Goal: Task Accomplishment & Management: Complete application form

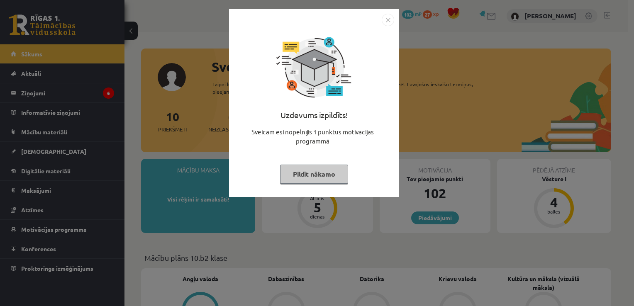
click at [336, 171] on button "Pildīt nākamo" at bounding box center [314, 174] width 68 height 19
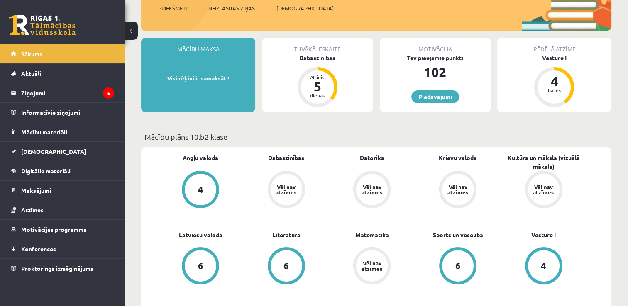
scroll to position [135, 0]
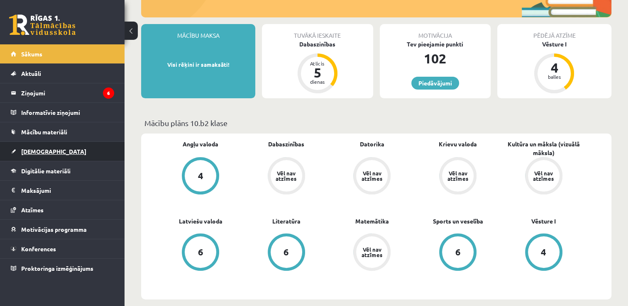
click at [39, 151] on span "[DEMOGRAPHIC_DATA]" at bounding box center [53, 151] width 65 height 7
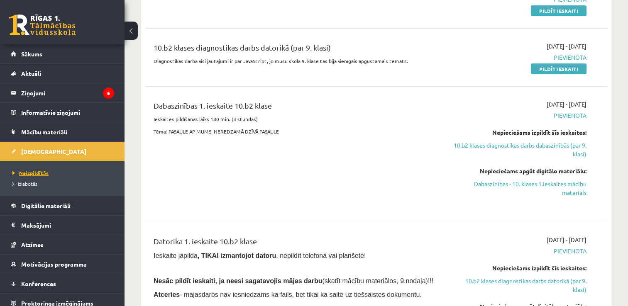
click at [36, 171] on span "Neizpildītās" at bounding box center [30, 173] width 36 height 7
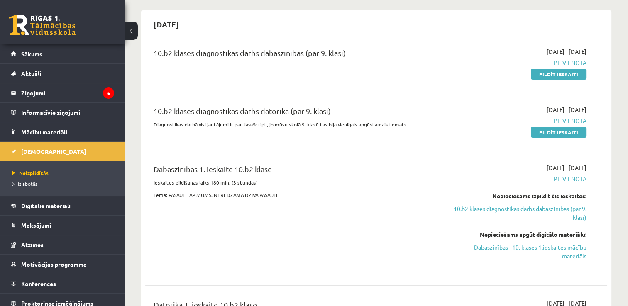
scroll to position [76, 0]
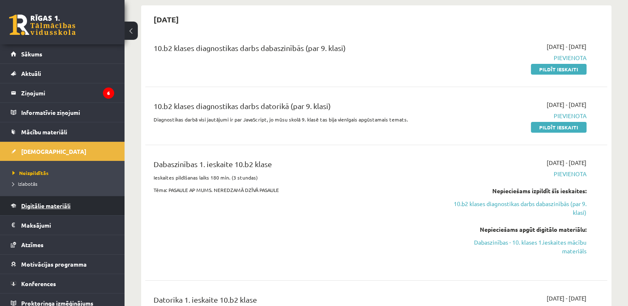
click at [42, 204] on span "Digitālie materiāli" at bounding box center [45, 205] width 49 height 7
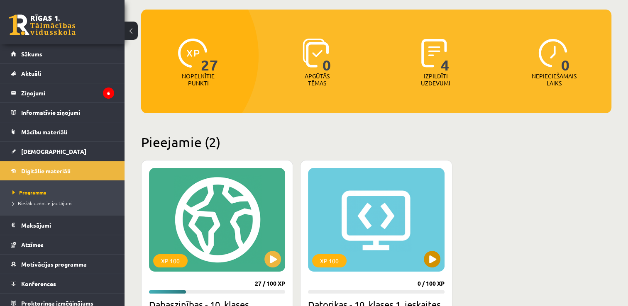
click at [418, 207] on div "XP 100" at bounding box center [376, 220] width 136 height 104
click at [277, 260] on button at bounding box center [272, 259] width 17 height 17
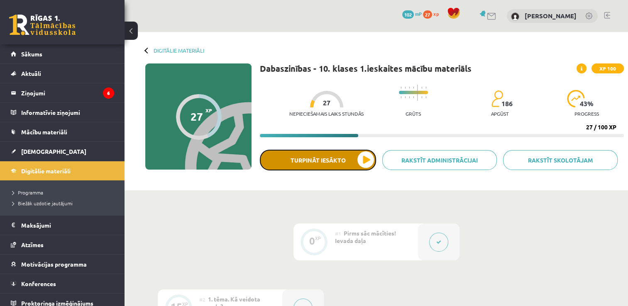
click at [365, 158] on button "Turpināt iesākto" at bounding box center [318, 160] width 116 height 21
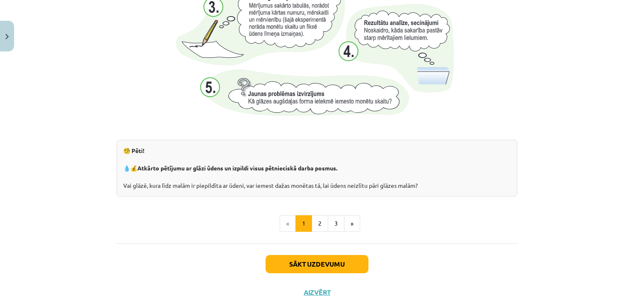
scroll to position [866, 0]
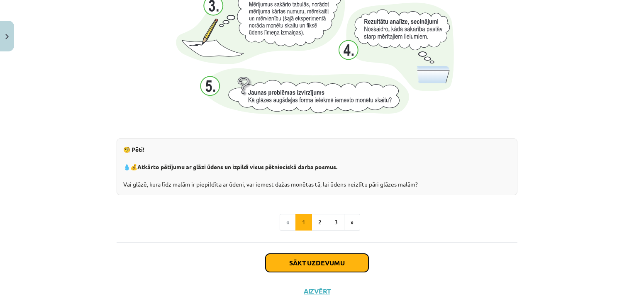
click at [313, 263] on button "Sākt uzdevumu" at bounding box center [316, 263] width 103 height 18
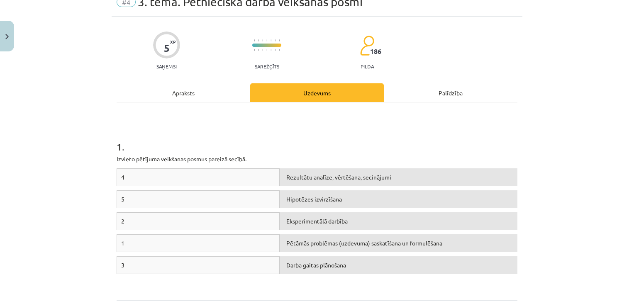
scroll to position [42, 0]
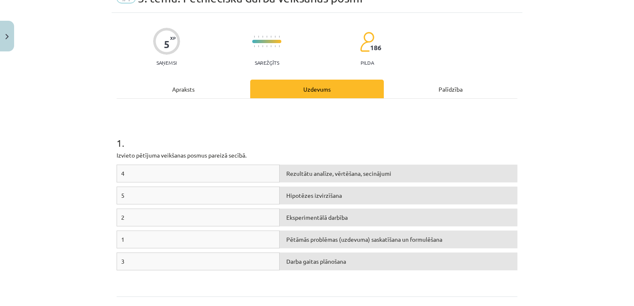
click at [292, 263] on span "Darba gaitas plānošana" at bounding box center [316, 261] width 60 height 7
drag, startPoint x: 155, startPoint y: 195, endPoint x: 306, endPoint y: 182, distance: 151.5
click at [306, 182] on div "4 Rezultātu analīze, vērtēšana, secinājumi 5 Hipotēzes izvirzīšana 2 Eksperimen…" at bounding box center [317, 227] width 401 height 124
click at [306, 182] on div "4 Rezultātu analīze, vērtēšana, secinājumi" at bounding box center [317, 176] width 401 height 22
click at [305, 179] on div "Rezultātu analīze, vērtēšana, secinājumi" at bounding box center [399, 174] width 238 height 18
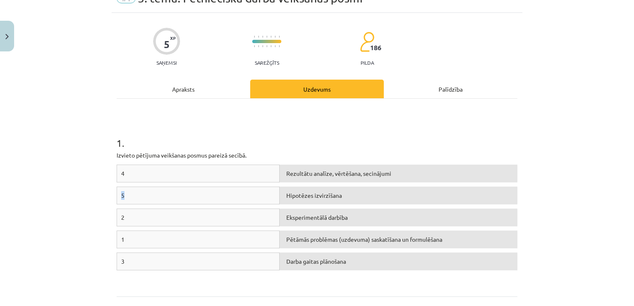
click at [305, 179] on div "Rezultātu analīze, vērtēšana, secinājumi" at bounding box center [399, 174] width 238 height 18
click at [304, 179] on div "Rezultātu analīze, vērtēšana, secinājumi" at bounding box center [399, 174] width 238 height 18
click at [199, 170] on div "4" at bounding box center [198, 174] width 163 height 18
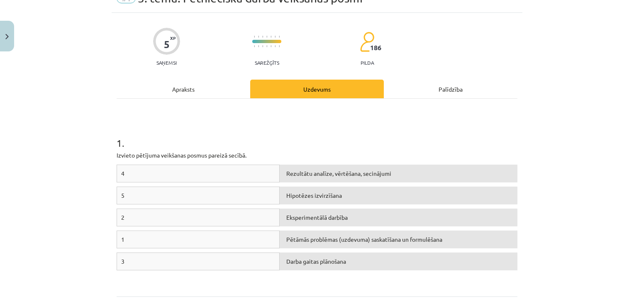
click at [199, 170] on div "4" at bounding box center [198, 174] width 163 height 18
click at [307, 221] on div "Eksperimentālā darbība" at bounding box center [399, 218] width 238 height 18
click at [299, 218] on span "Eksperimentālā darbība" at bounding box center [316, 217] width 61 height 7
click at [288, 219] on span "Eksperimentālā darbība" at bounding box center [316, 217] width 61 height 7
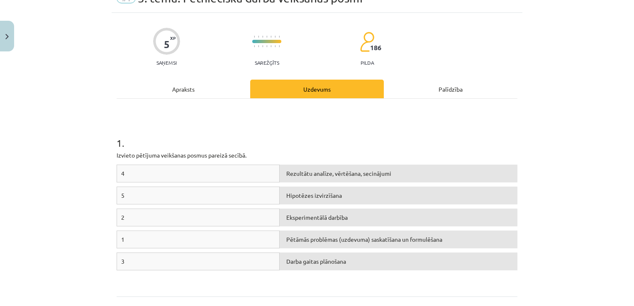
click at [204, 168] on div "4" at bounding box center [198, 174] width 163 height 18
drag, startPoint x: 204, startPoint y: 168, endPoint x: 307, endPoint y: 217, distance: 114.7
click at [307, 217] on div "4 Rezultātu analīze, vērtēšana, secinājumi 5 Hipotēzes izvirzīšana 2 Eksperimen…" at bounding box center [317, 227] width 401 height 124
click at [307, 217] on span "Eksperimentālā darbība" at bounding box center [316, 217] width 61 height 7
click at [154, 116] on div "1 . Izvieto pētījuma veikšanas posmus pareizā secībā. 4 Rezultātu analīze, vērt…" at bounding box center [317, 197] width 401 height 183
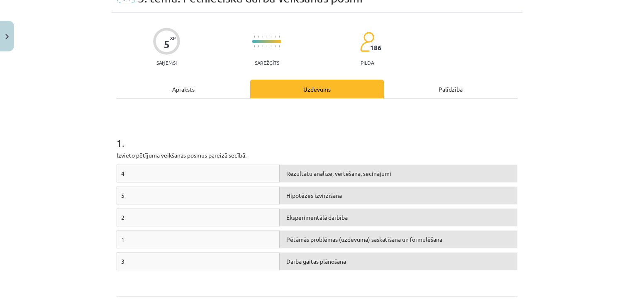
click at [155, 175] on div "4" at bounding box center [198, 174] width 163 height 18
click at [324, 170] on span "Rezultātu analīze, vērtēšana, secinājumi" at bounding box center [338, 173] width 105 height 7
click at [222, 173] on div "4" at bounding box center [198, 174] width 163 height 18
click at [443, 87] on div "Palīdzība" at bounding box center [451, 89] width 134 height 19
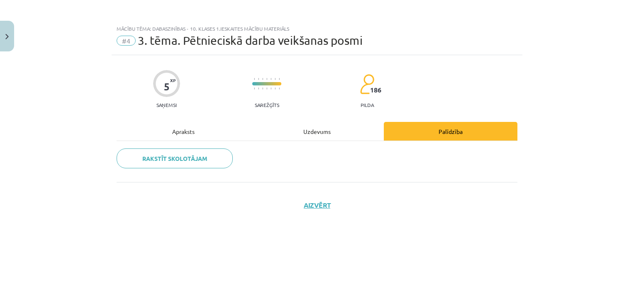
click at [319, 132] on div "Uzdevums" at bounding box center [317, 131] width 134 height 19
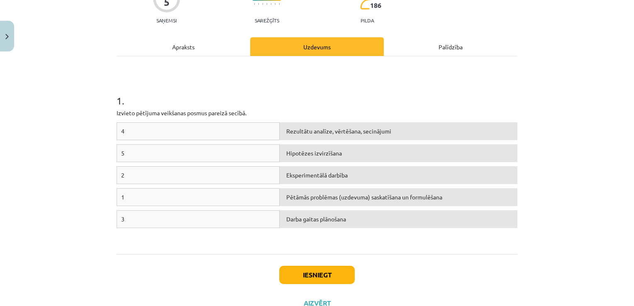
scroll to position [84, 0]
click at [289, 217] on span "Darba gaitas plānošana" at bounding box center [316, 219] width 60 height 7
click at [300, 177] on span "Eksperimentālā darbība" at bounding box center [316, 175] width 61 height 7
click at [212, 134] on div "4" at bounding box center [198, 132] width 163 height 18
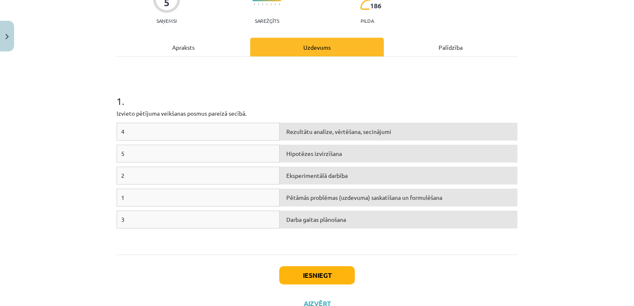
click at [212, 134] on div "4" at bounding box center [198, 132] width 163 height 18
click at [286, 278] on button "Iesniegt" at bounding box center [316, 275] width 75 height 18
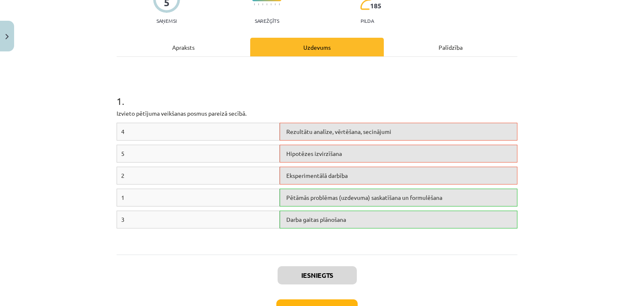
click at [227, 154] on div "5" at bounding box center [198, 154] width 163 height 18
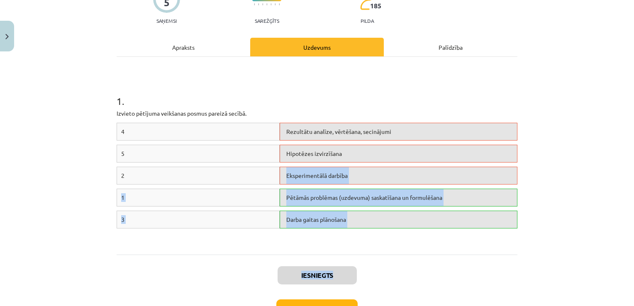
drag, startPoint x: 282, startPoint y: 175, endPoint x: 283, endPoint y: 301, distance: 125.7
click at [283, 301] on div "5 XP Saņemsi Sarežģīts 185 pilda Apraksts Uzdevums Palīdzība 1 . Izvieto pētīju…" at bounding box center [317, 157] width 411 height 373
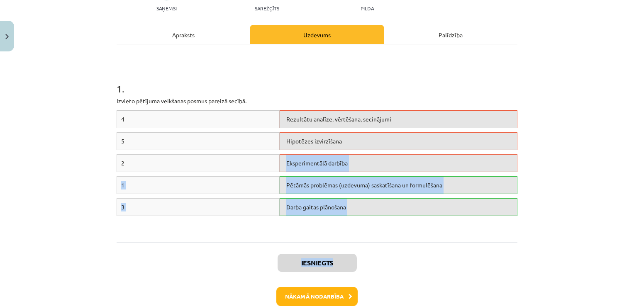
drag, startPoint x: 283, startPoint y: 301, endPoint x: 419, endPoint y: 259, distance: 141.7
click at [419, 259] on div "Iesniegts Nākamā nodarbība Aizvērt" at bounding box center [317, 284] width 401 height 85
click at [347, 246] on div "Iesniegts Nākamā nodarbība Aizvērt" at bounding box center [317, 284] width 401 height 85
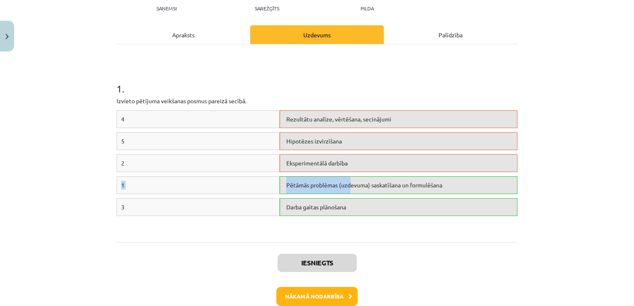
drag, startPoint x: 351, startPoint y: 157, endPoint x: 346, endPoint y: 187, distance: 30.3
click at [346, 187] on div "4 Rezultātu analīze, vērtēšana, secinājumi 5 Hipotēzes izvirzīšana 2 Eksperimen…" at bounding box center [317, 172] width 401 height 124
drag, startPoint x: 346, startPoint y: 187, endPoint x: 371, endPoint y: 186, distance: 25.3
click at [371, 186] on span "Pētāmās problēmas (uzdevuma) saskatīšana un formulēšana" at bounding box center [364, 184] width 156 height 7
click at [372, 172] on div "2 Eksperimentālā darbība" at bounding box center [317, 165] width 401 height 22
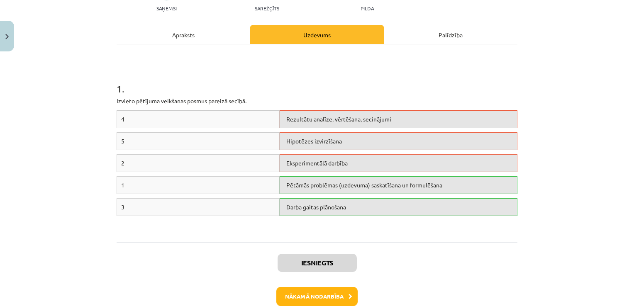
drag, startPoint x: 371, startPoint y: 188, endPoint x: 372, endPoint y: 176, distance: 12.5
click at [372, 176] on div "Pētāmās problēmas (uzdevuma) saskatīšana un formulēšana" at bounding box center [399, 185] width 238 height 18
click at [308, 298] on button "Nākamā nodarbība" at bounding box center [316, 296] width 81 height 19
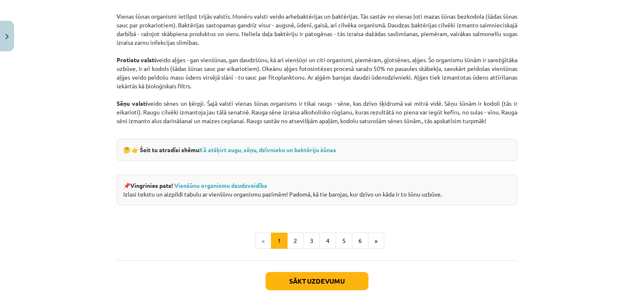
scroll to position [742, 0]
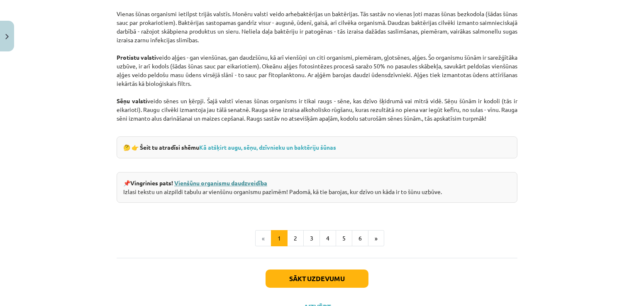
click at [233, 182] on link "Vienšūnu organismu daudzveidība" at bounding box center [220, 182] width 93 height 7
click at [292, 242] on button "2" at bounding box center [295, 238] width 17 height 17
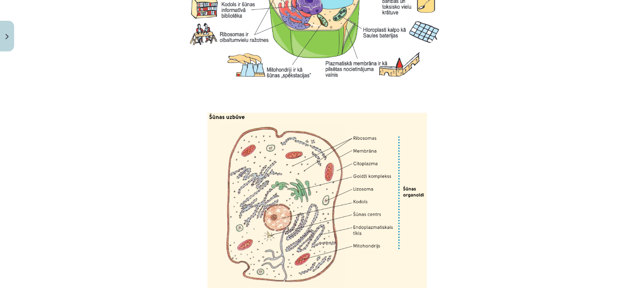
scroll to position [1037, 0]
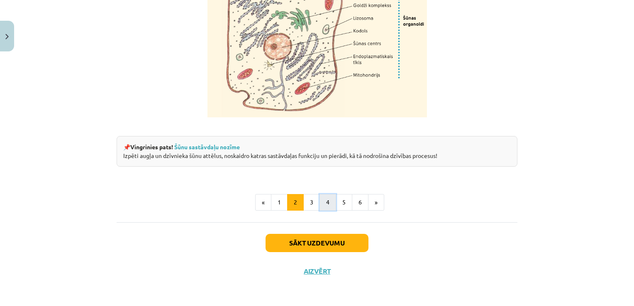
click at [319, 207] on button "4" at bounding box center [327, 202] width 17 height 17
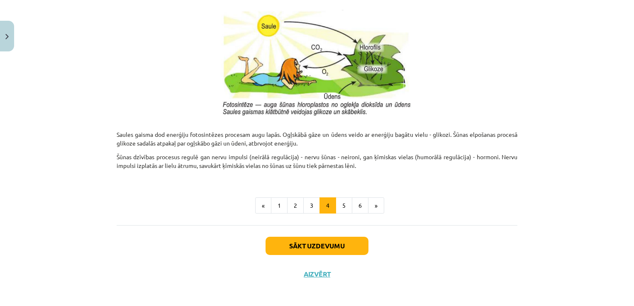
scroll to position [859, 0]
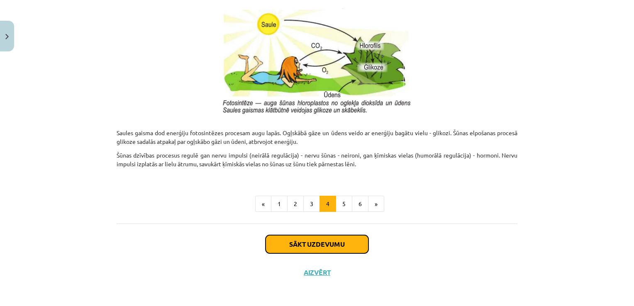
click at [328, 244] on button "Sākt uzdevumu" at bounding box center [316, 244] width 103 height 18
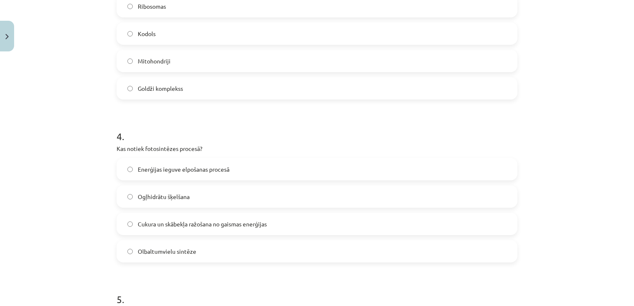
scroll to position [572, 0]
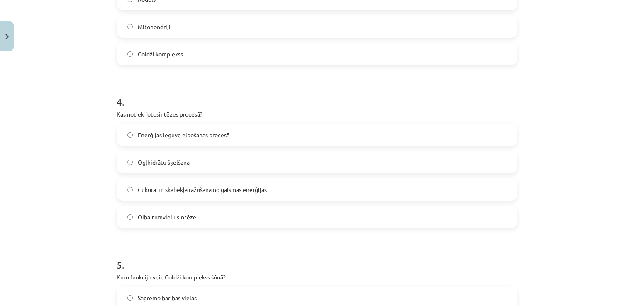
click at [125, 161] on label "Ogļhidrātu šķelšana" at bounding box center [316, 162] width 399 height 21
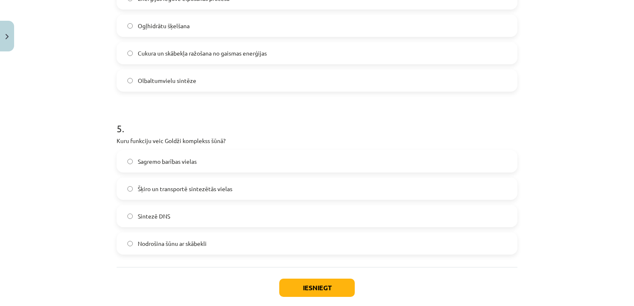
scroll to position [728, 0]
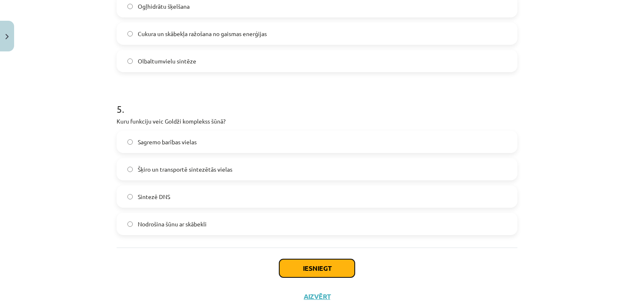
click at [320, 273] on button "Iesniegt" at bounding box center [316, 268] width 75 height 18
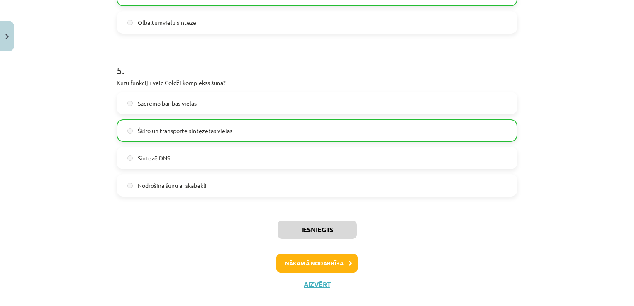
scroll to position [779, 0]
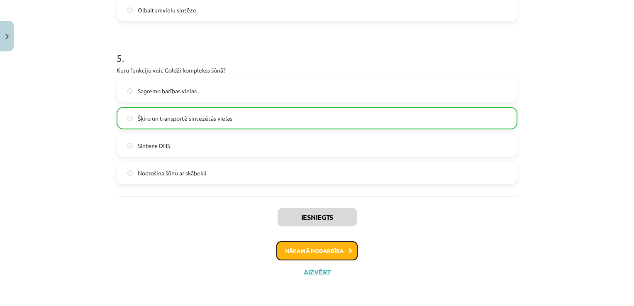
click at [324, 252] on button "Nākamā nodarbība" at bounding box center [316, 250] width 81 height 19
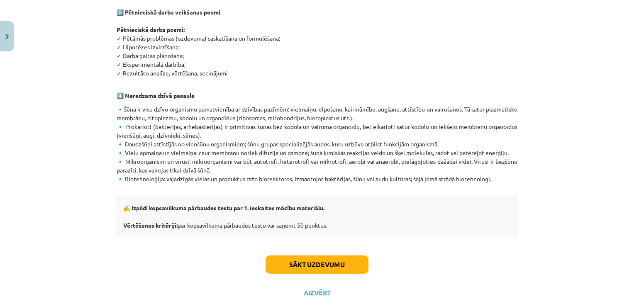
scroll to position [491, 0]
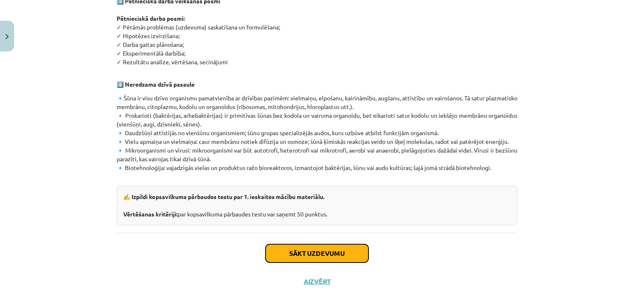
click at [325, 244] on button "Sākt uzdevumu" at bounding box center [316, 253] width 103 height 18
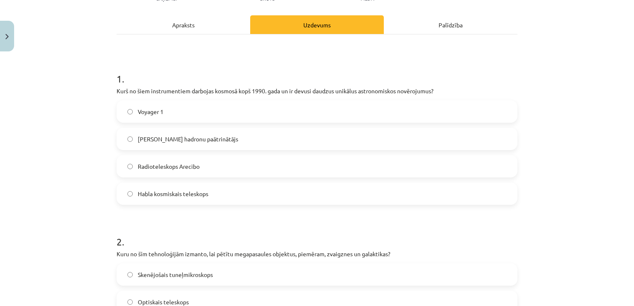
scroll to position [105, 0]
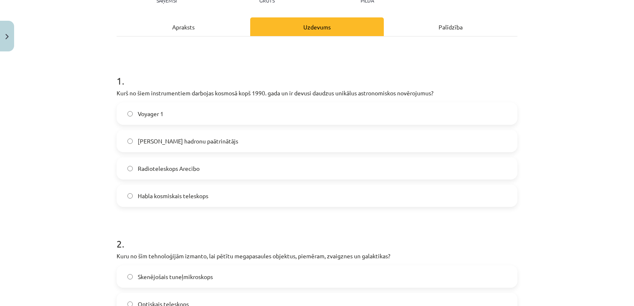
click at [129, 196] on label "Habla kosmiskais teleskops" at bounding box center [316, 195] width 399 height 21
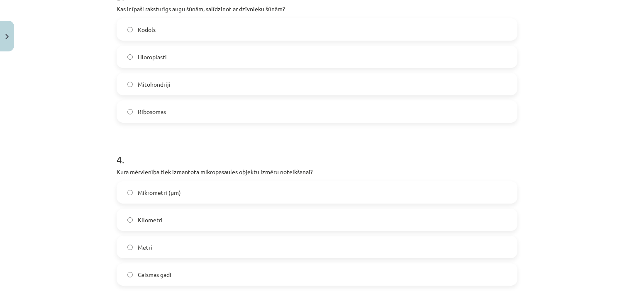
scroll to position [567, 0]
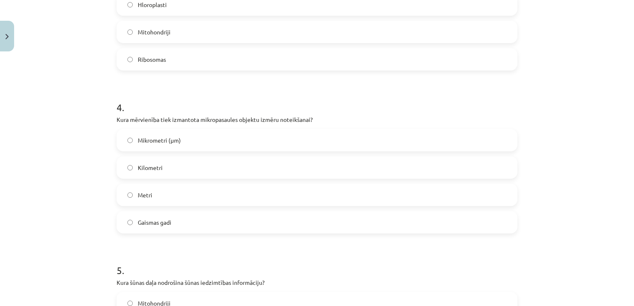
click at [131, 140] on label "Mikrometri (μm)" at bounding box center [316, 140] width 399 height 21
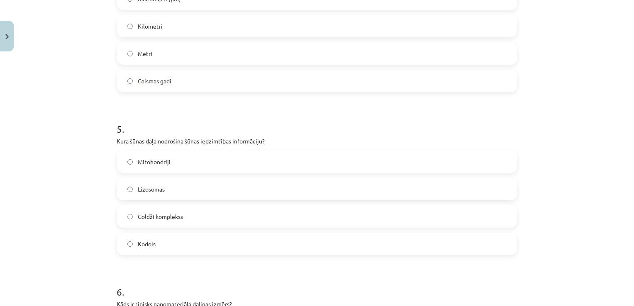
scroll to position [711, 0]
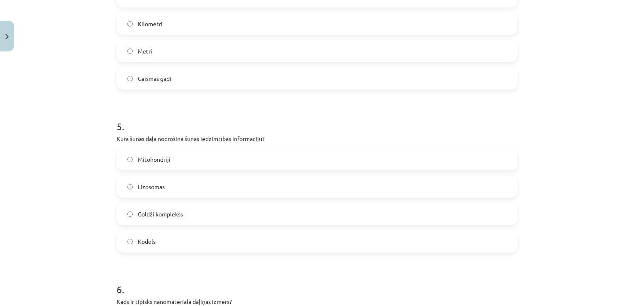
drag, startPoint x: 627, startPoint y: 131, endPoint x: 624, endPoint y: 152, distance: 21.0
click at [624, 152] on div "Mācību tēma: Dabaszinības - 10. klases 1.ieskaites mācību materiāls #6 Kopsavil…" at bounding box center [317, 153] width 634 height 306
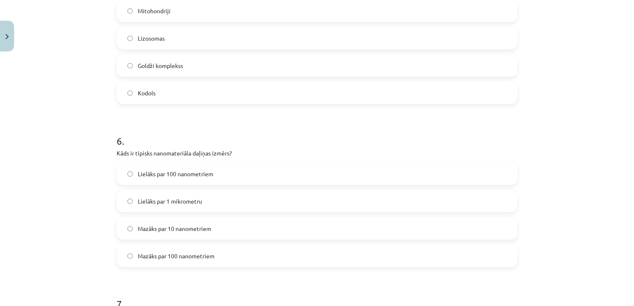
scroll to position [864, 0]
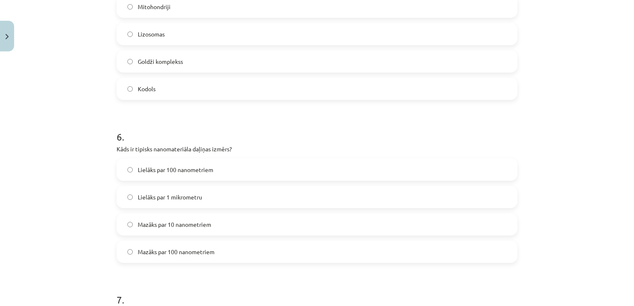
click at [126, 254] on label "Mazāks par 100 nanometriem" at bounding box center [316, 251] width 399 height 21
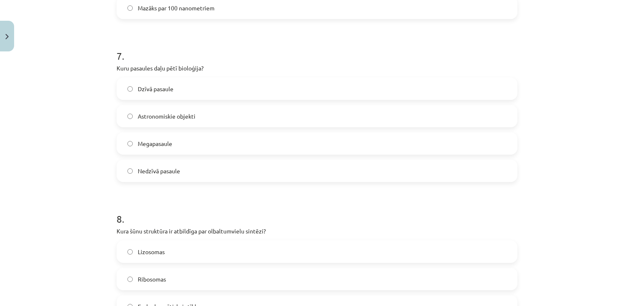
scroll to position [1103, 0]
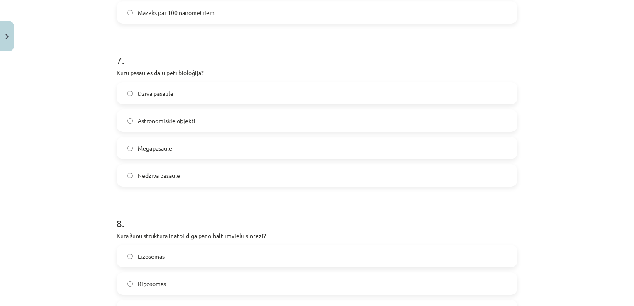
click at [165, 91] on span "Dzīvā pasaule" at bounding box center [156, 93] width 36 height 9
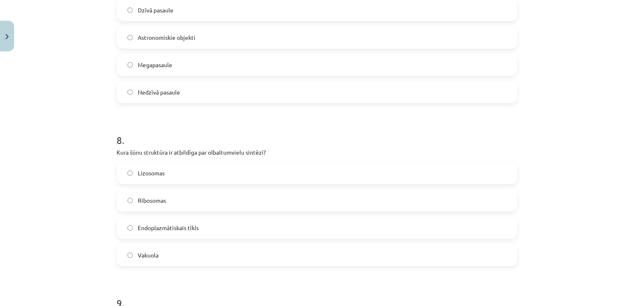
scroll to position [1188, 0]
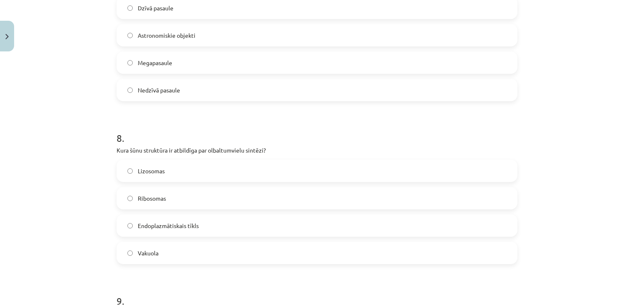
click at [123, 195] on label "Ribosomas" at bounding box center [316, 198] width 399 height 21
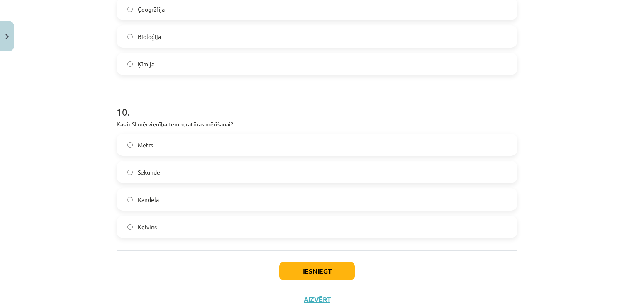
scroll to position [1543, 0]
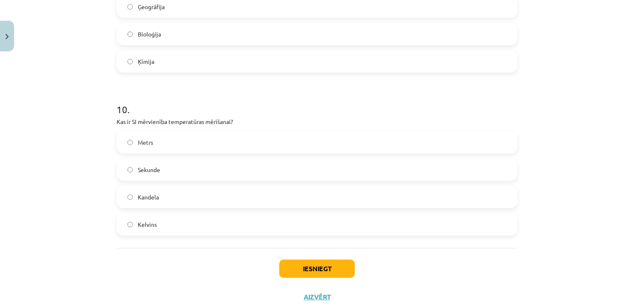
click at [129, 223] on label "Kelvins" at bounding box center [316, 224] width 399 height 21
click at [301, 264] on button "Iesniegt" at bounding box center [316, 269] width 75 height 18
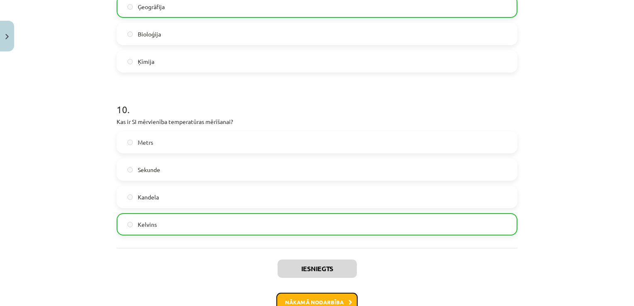
click at [331, 294] on button "Nākamā nodarbība" at bounding box center [316, 302] width 81 height 19
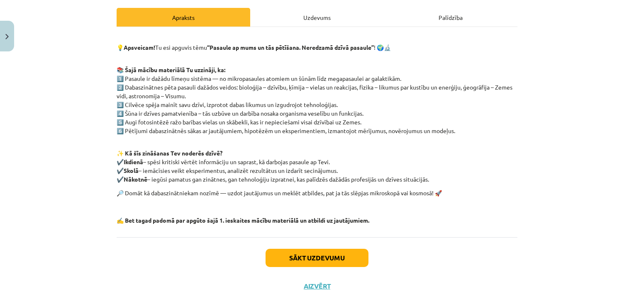
scroll to position [129, 0]
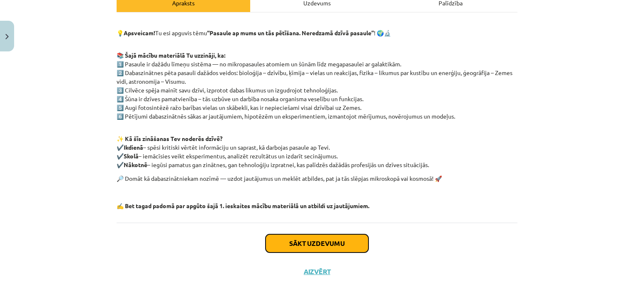
click at [347, 237] on button "Sākt uzdevumu" at bounding box center [316, 243] width 103 height 18
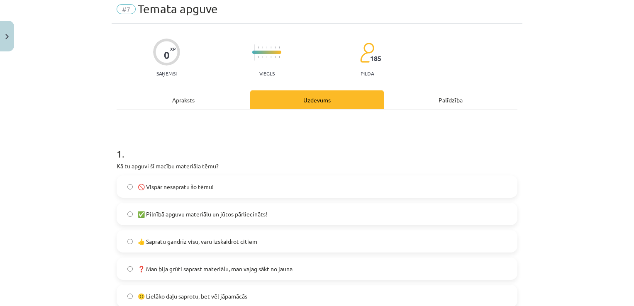
scroll to position [21, 0]
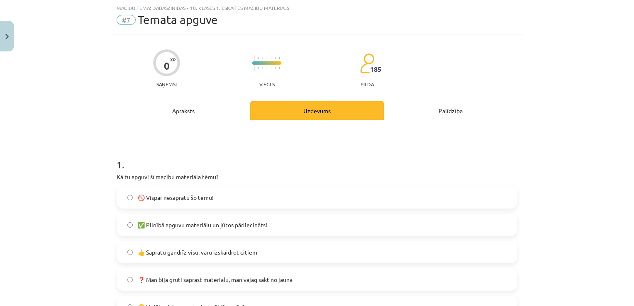
click at [182, 251] on span "👍 Sapratu gandrīz visu, varu izskaidrot citiem" at bounding box center [197, 252] width 119 height 9
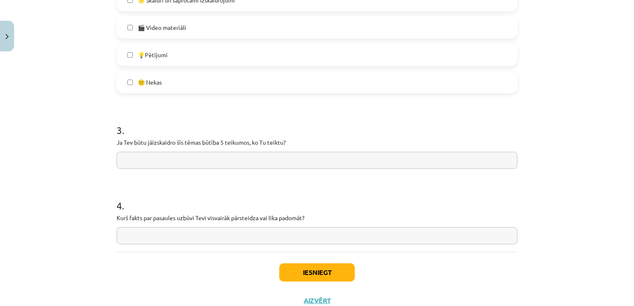
scroll to position [536, 0]
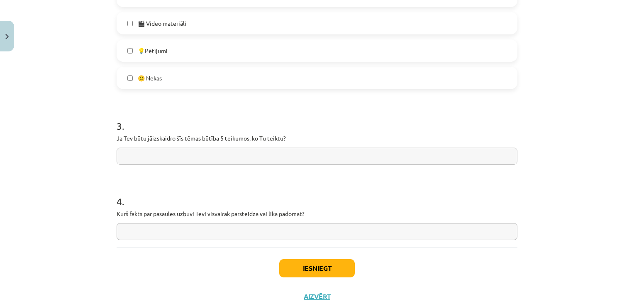
click at [285, 230] on input "text" at bounding box center [317, 231] width 401 height 17
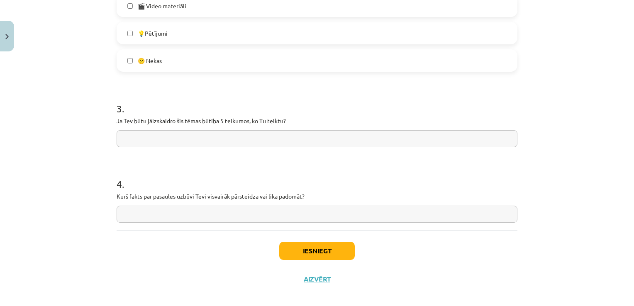
scroll to position [556, 0]
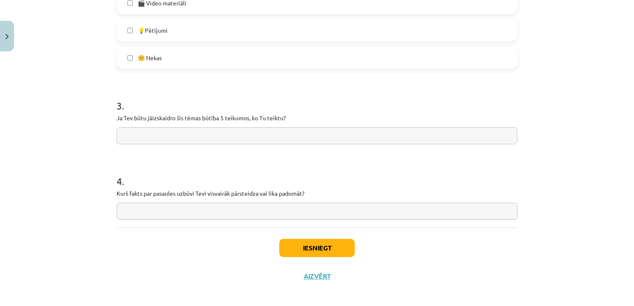
click at [318, 130] on input "text" at bounding box center [317, 135] width 401 height 17
click at [318, 130] on input "**********" at bounding box center [317, 135] width 401 height 17
click at [142, 137] on input "**********" at bounding box center [317, 135] width 401 height 17
type input "**********"
click at [160, 212] on input "text" at bounding box center [317, 211] width 401 height 17
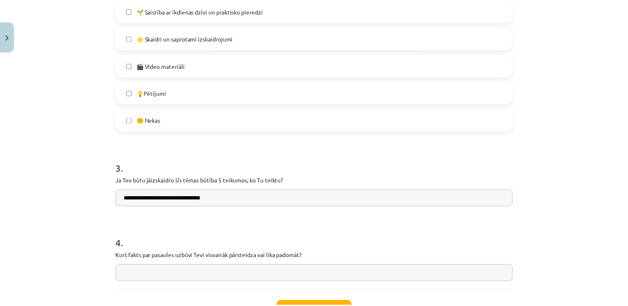
scroll to position [561, 0]
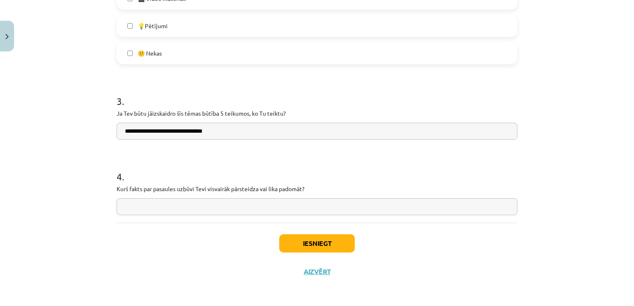
click at [364, 212] on input "text" at bounding box center [317, 206] width 401 height 17
click at [304, 209] on input "**********" at bounding box center [317, 206] width 401 height 17
type input "**********"
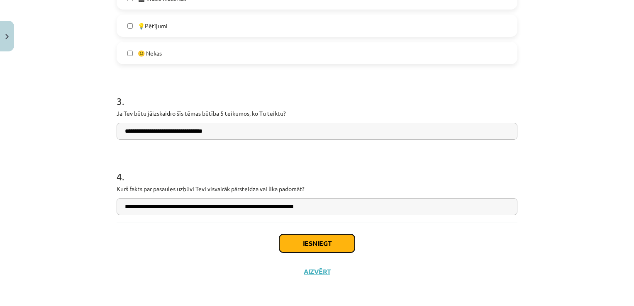
click at [332, 239] on button "Iesniegt" at bounding box center [316, 243] width 75 height 18
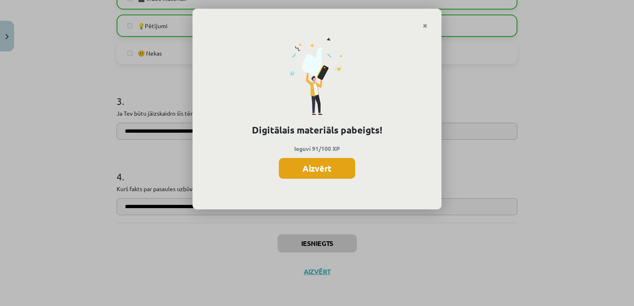
click at [310, 168] on button "Aizvērt" at bounding box center [317, 168] width 76 height 21
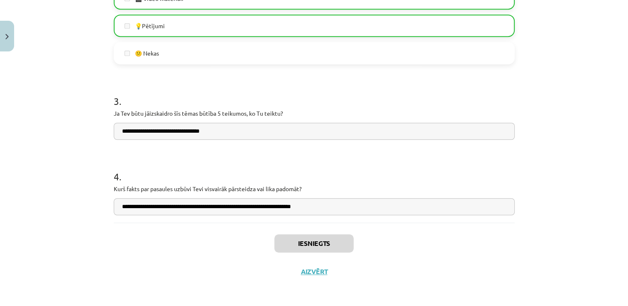
click at [309, 277] on div "Iesniegts Aizvērt" at bounding box center [314, 252] width 401 height 58
click at [309, 276] on div "Iesniegts Aizvērt" at bounding box center [314, 252] width 401 height 58
click at [309, 270] on button "Aizvērt" at bounding box center [314, 272] width 32 height 8
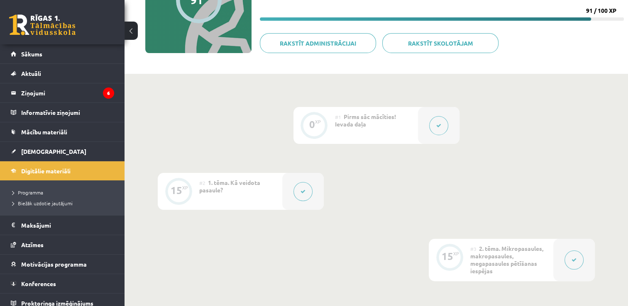
scroll to position [118, 0]
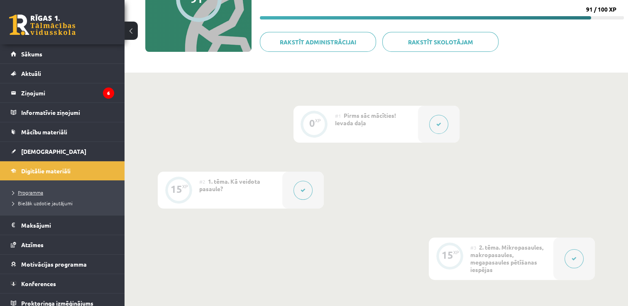
click at [39, 190] on span "Programma" at bounding box center [27, 192] width 31 height 7
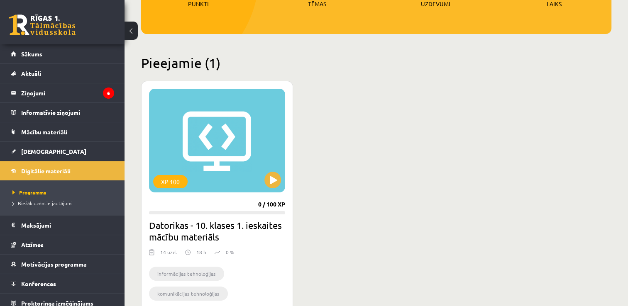
scroll to position [160, 0]
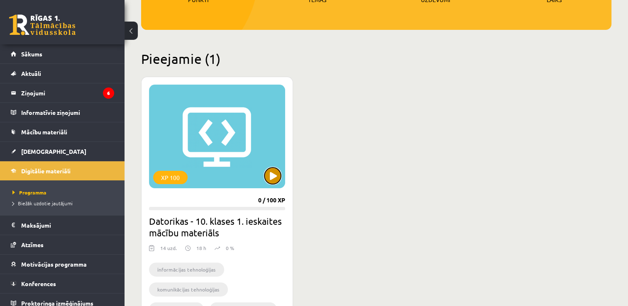
click at [273, 178] on button at bounding box center [272, 176] width 17 height 17
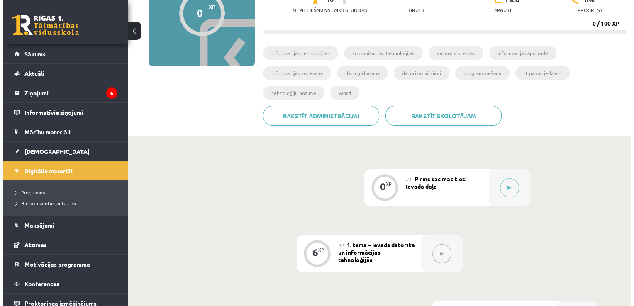
scroll to position [226, 0]
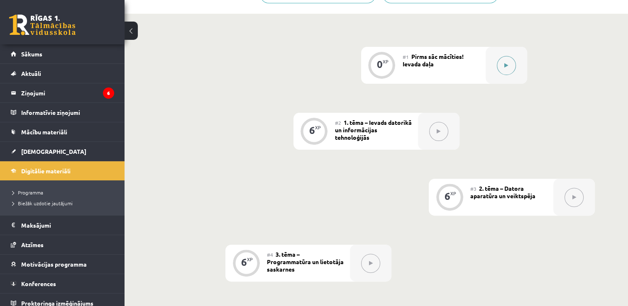
click at [493, 47] on div at bounding box center [505, 65] width 41 height 37
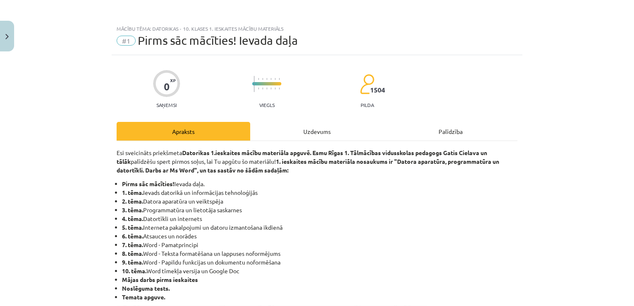
click at [278, 123] on div "Uzdevums" at bounding box center [317, 131] width 134 height 19
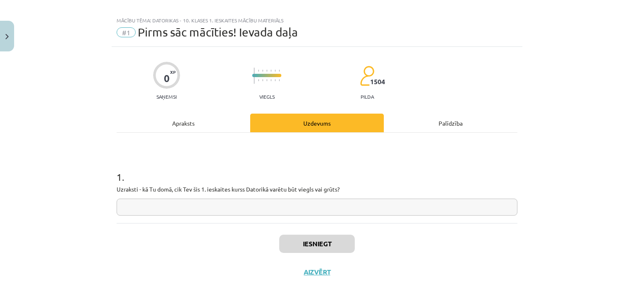
click at [264, 207] on input "text" at bounding box center [317, 207] width 401 height 17
click at [216, 213] on input "*" at bounding box center [317, 207] width 401 height 17
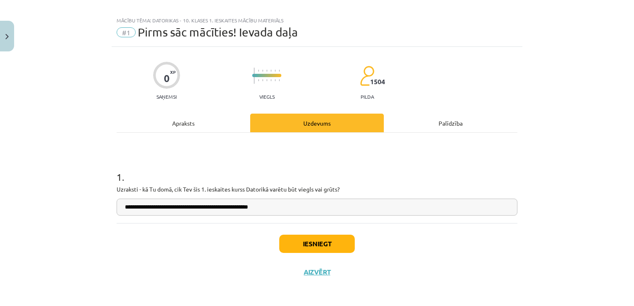
type input "**********"
click at [303, 241] on button "Iesniegt" at bounding box center [316, 244] width 75 height 18
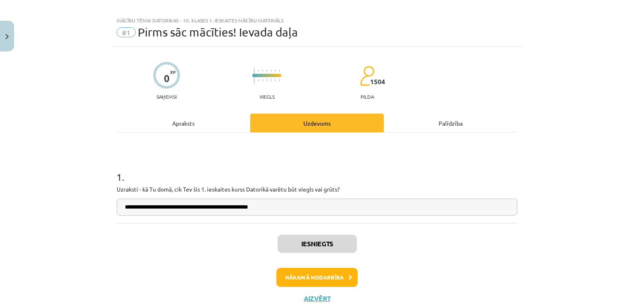
scroll to position [227, 0]
click at [317, 274] on button "Nākamā nodarbība" at bounding box center [316, 277] width 81 height 19
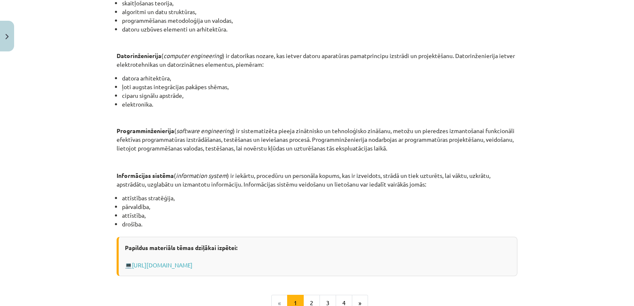
scroll to position [403, 0]
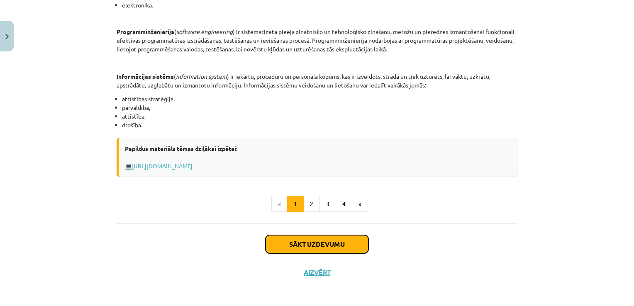
click at [312, 241] on button "Sākt uzdevumu" at bounding box center [316, 244] width 103 height 18
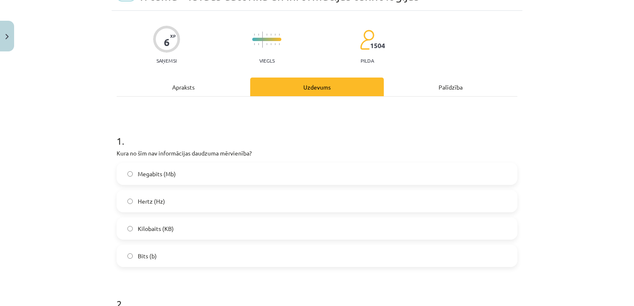
scroll to position [21, 0]
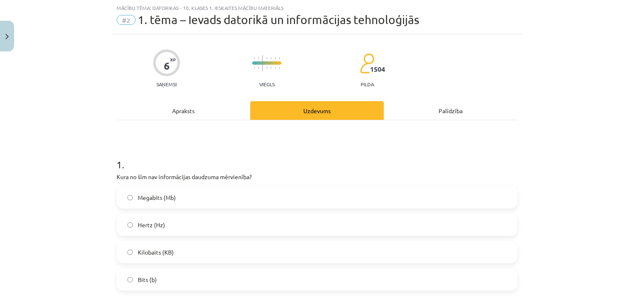
click at [126, 227] on label "Hertz (Hz)" at bounding box center [316, 224] width 399 height 21
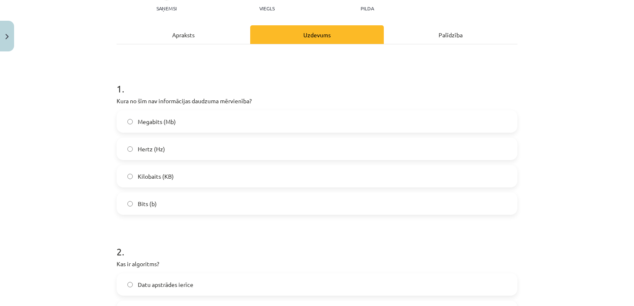
scroll to position [91, 0]
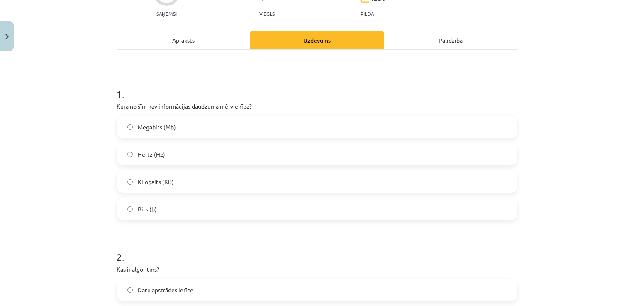
click at [124, 123] on label "Megabits (Mb)" at bounding box center [316, 127] width 399 height 21
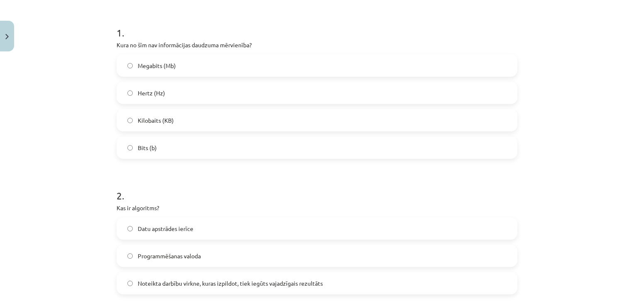
scroll to position [236, 0]
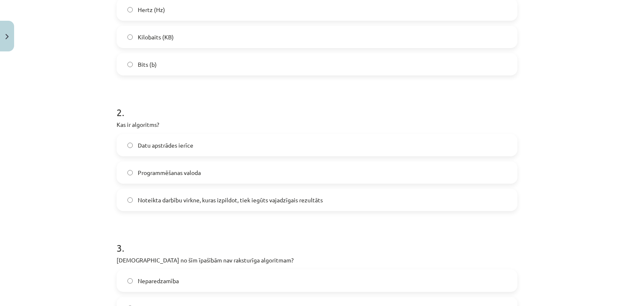
click at [131, 202] on label "Noteikta darbību virkne, kuras izpildot, tiek iegūts vajadzīgais rezultāts" at bounding box center [316, 200] width 399 height 21
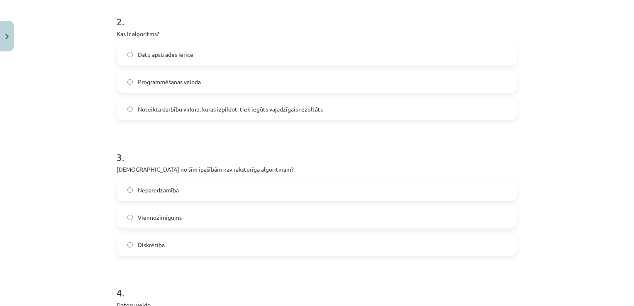
scroll to position [346, 0]
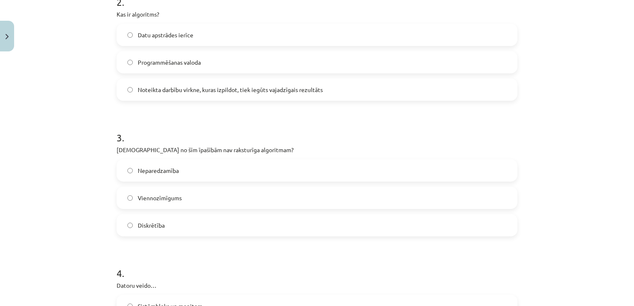
click at [123, 170] on label "Neparedzamība" at bounding box center [316, 170] width 399 height 21
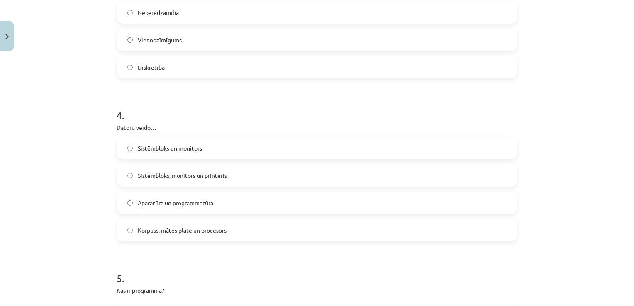
scroll to position [515, 0]
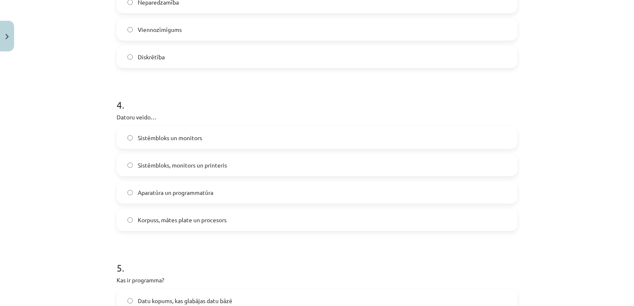
click at [127, 134] on label "Sistēmbloks un monitors" at bounding box center [316, 137] width 399 height 21
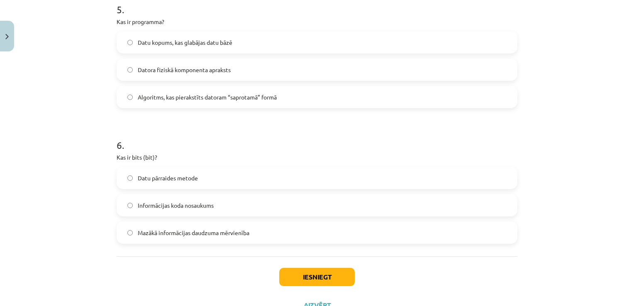
scroll to position [780, 0]
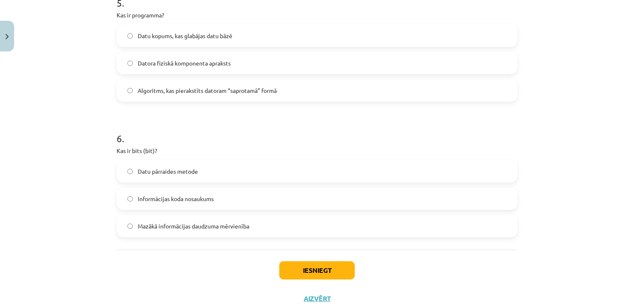
click at [132, 224] on label "Mazākā informācijas daudzuma mērvienība" at bounding box center [316, 226] width 399 height 21
click at [321, 268] on button "Iesniegt" at bounding box center [316, 270] width 75 height 18
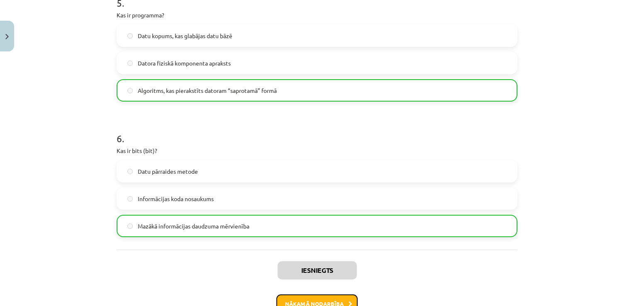
click at [317, 299] on button "Nākamā nodarbība" at bounding box center [316, 303] width 81 height 19
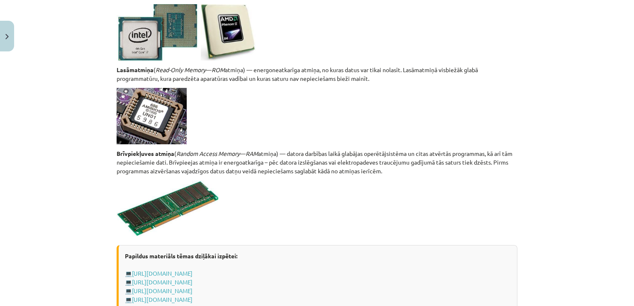
scroll to position [1329, 0]
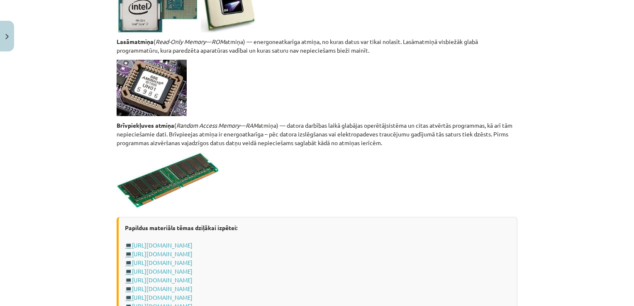
drag, startPoint x: 591, startPoint y: 266, endPoint x: 591, endPoint y: 273, distance: 6.7
click at [591, 273] on div "Mācību tēma: Datorikas - 10. klases 1. ieskaites mācību materiāls #3 2. tēma – …" at bounding box center [317, 153] width 634 height 306
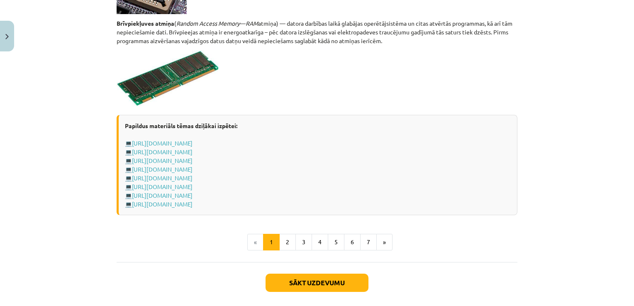
scroll to position [1470, 0]
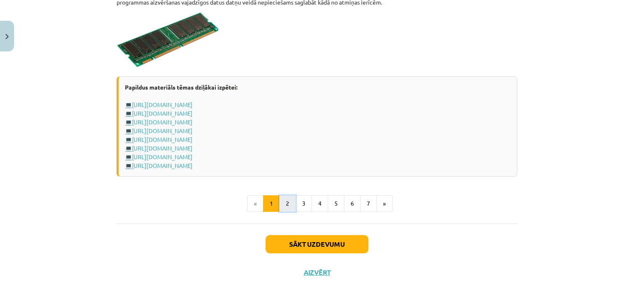
click at [282, 204] on button "2" at bounding box center [287, 203] width 17 height 17
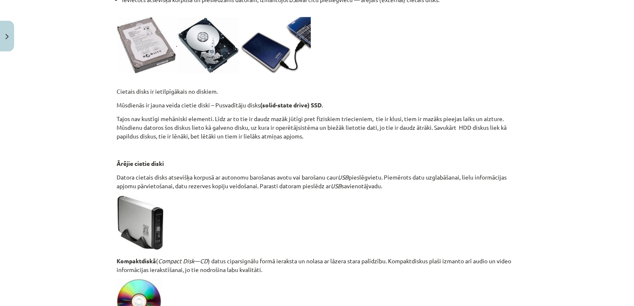
scroll to position [724, 0]
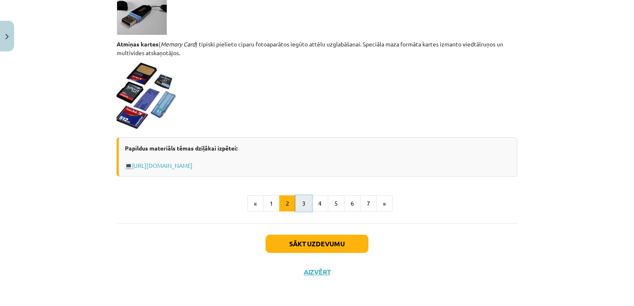
click at [296, 204] on button "3" at bounding box center [303, 203] width 17 height 17
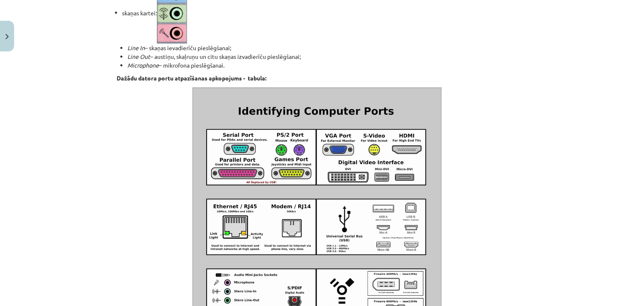
scroll to position [969, 0]
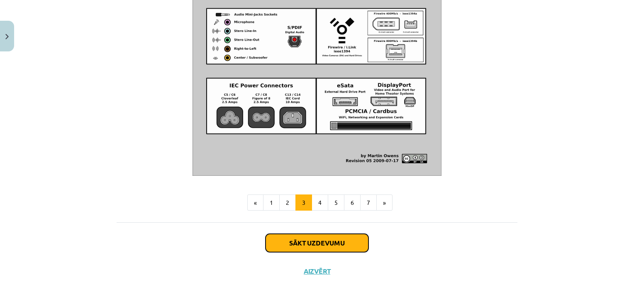
click at [313, 246] on button "Sākt uzdevumu" at bounding box center [316, 243] width 103 height 18
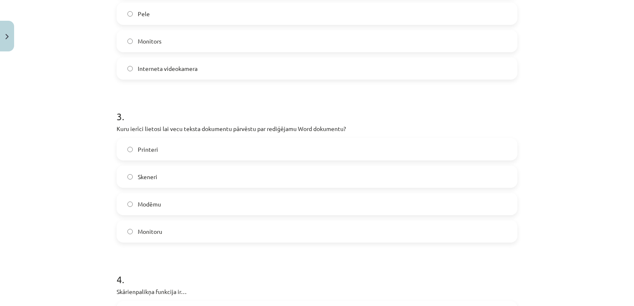
scroll to position [396, 0]
click at [123, 177] on label "Skeneri" at bounding box center [316, 175] width 399 height 21
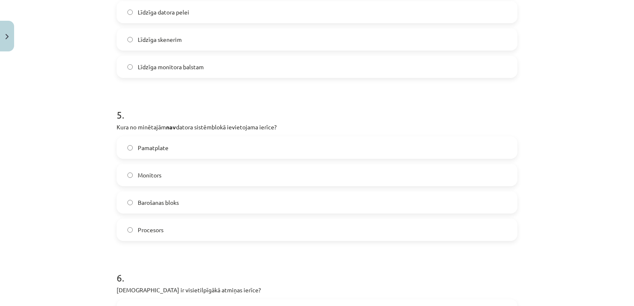
scroll to position [725, 0]
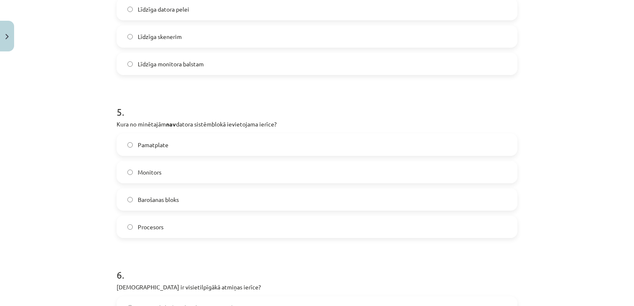
click at [129, 169] on label "Monitors" at bounding box center [316, 172] width 399 height 21
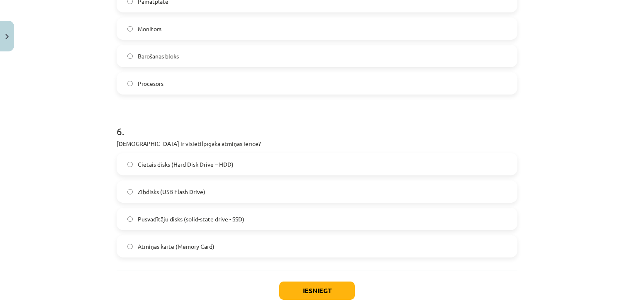
scroll to position [871, 0]
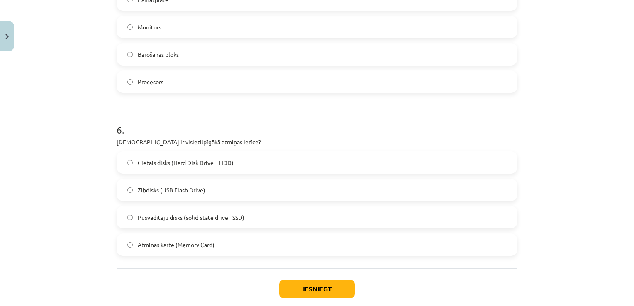
click at [123, 246] on label "Atmiņas karte (Memory Card)" at bounding box center [316, 244] width 399 height 21
click at [123, 161] on label "Cietais disks (Hard Disk Drive – HDD)" at bounding box center [316, 162] width 399 height 21
click at [285, 282] on button "Iesniegt" at bounding box center [316, 289] width 75 height 18
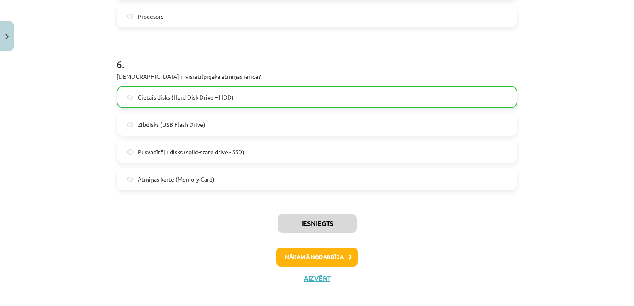
scroll to position [939, 0]
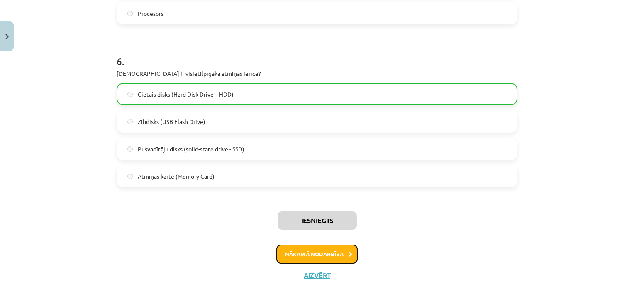
click at [308, 252] on button "Nākamā nodarbība" at bounding box center [316, 254] width 81 height 19
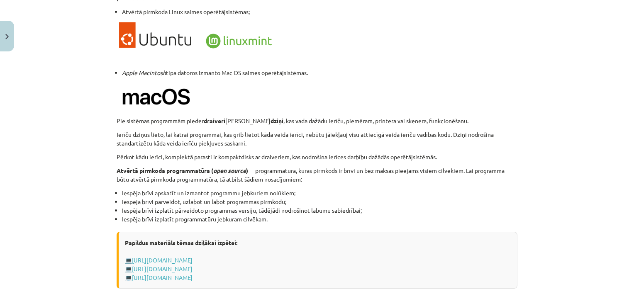
scroll to position [868, 0]
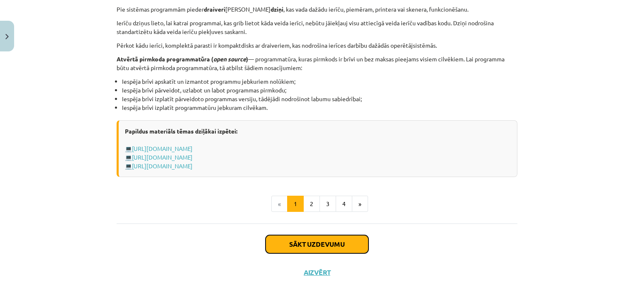
click at [325, 242] on button "Sākt uzdevumu" at bounding box center [316, 244] width 103 height 18
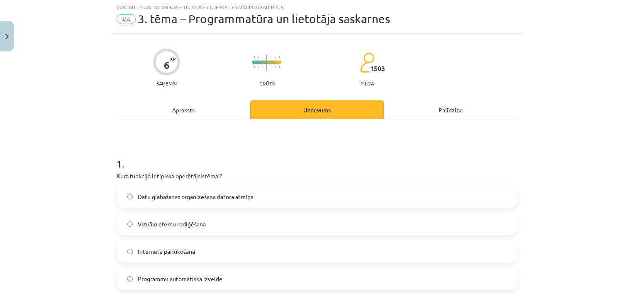
scroll to position [21, 0]
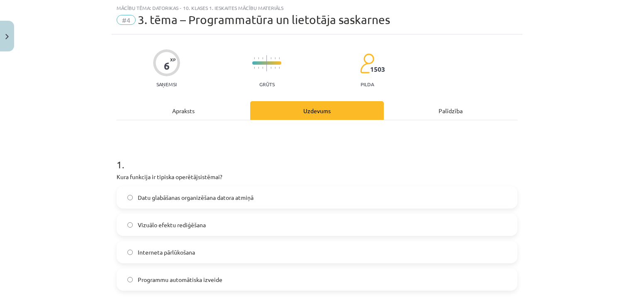
click at [183, 113] on div "Apraksts" at bounding box center [184, 110] width 134 height 19
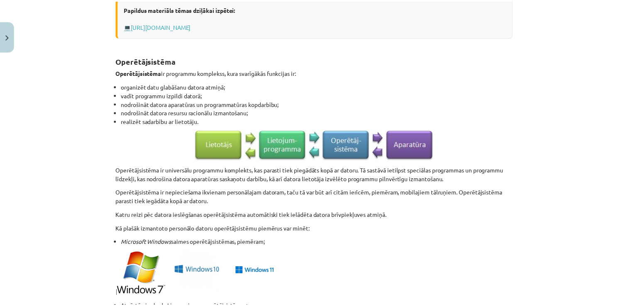
scroll to position [868, 0]
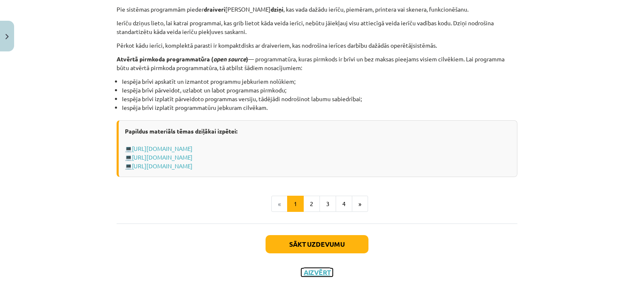
click at [309, 269] on button "Aizvērt" at bounding box center [317, 272] width 32 height 8
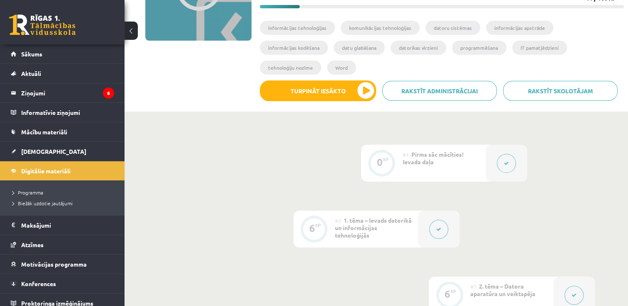
scroll to position [0, 0]
